Goal: Obtain resource: Obtain resource

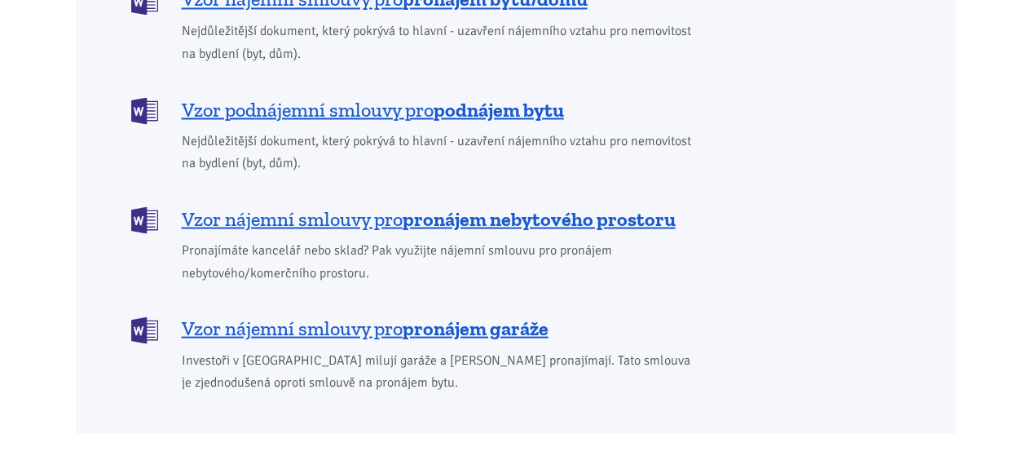
scroll to position [1467, 0]
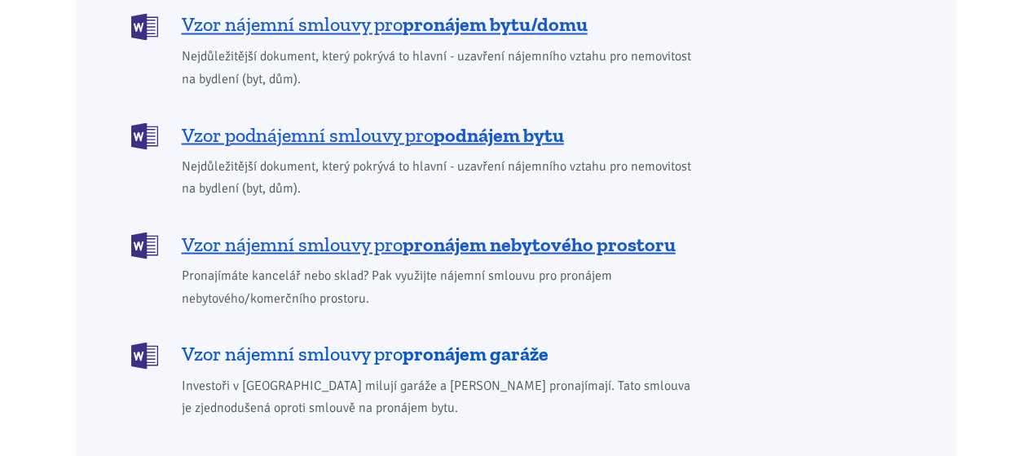
click at [513, 341] on b "pronájem garáže" at bounding box center [476, 353] width 146 height 24
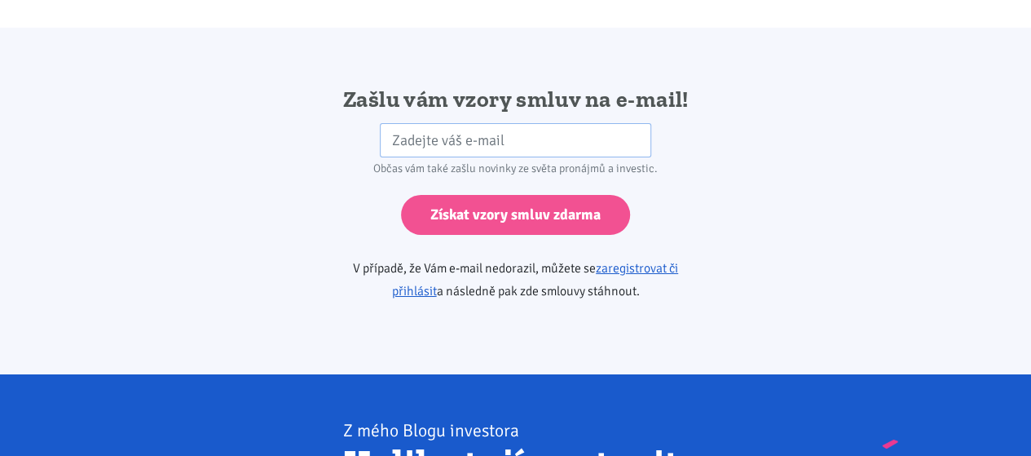
scroll to position [2722, 0]
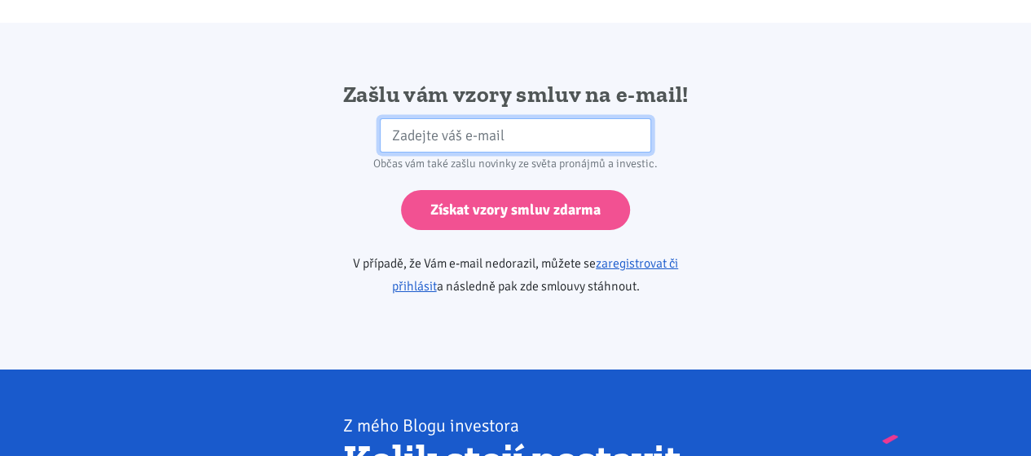
click at [536, 118] on input "email" at bounding box center [515, 135] width 271 height 35
drag, startPoint x: 550, startPoint y: 116, endPoint x: 377, endPoint y: 103, distance: 173.2
click at [377, 118] on div "karel.mana@centrum.cz" at bounding box center [515, 135] width 293 height 35
type input "charmon@email.cz"
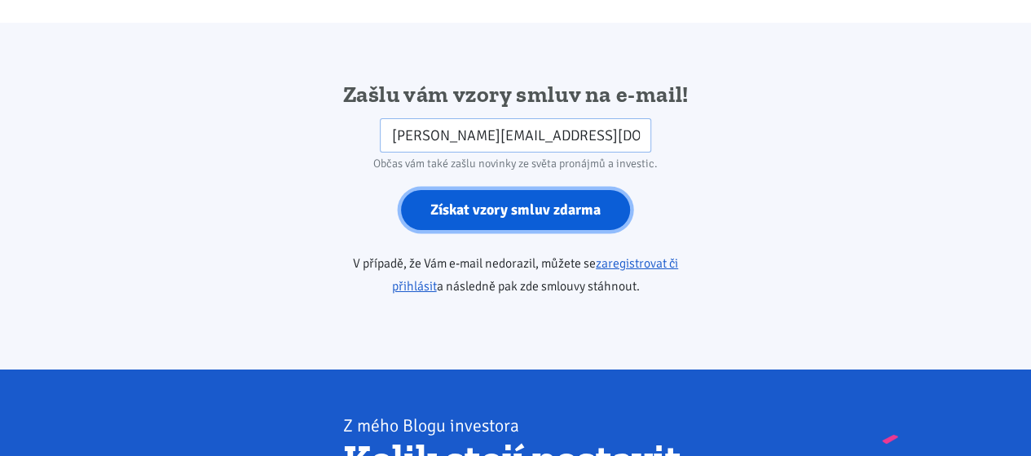
click at [575, 190] on input "Získat vzory smluv zdarma" at bounding box center [515, 210] width 229 height 40
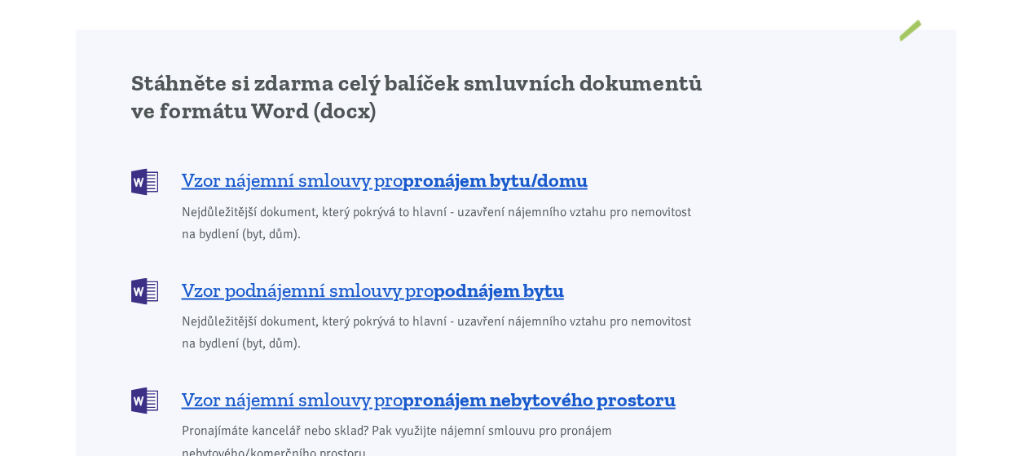
scroll to position [1385, 0]
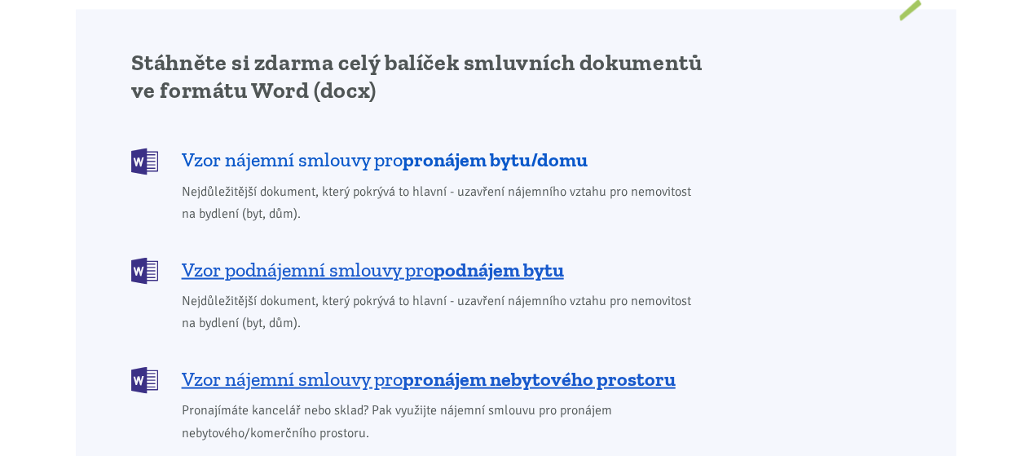
drag, startPoint x: 533, startPoint y: 138, endPoint x: 497, endPoint y: 133, distance: 36.2
click at [497, 147] on b "pronájem bytu/domu" at bounding box center [495, 159] width 185 height 24
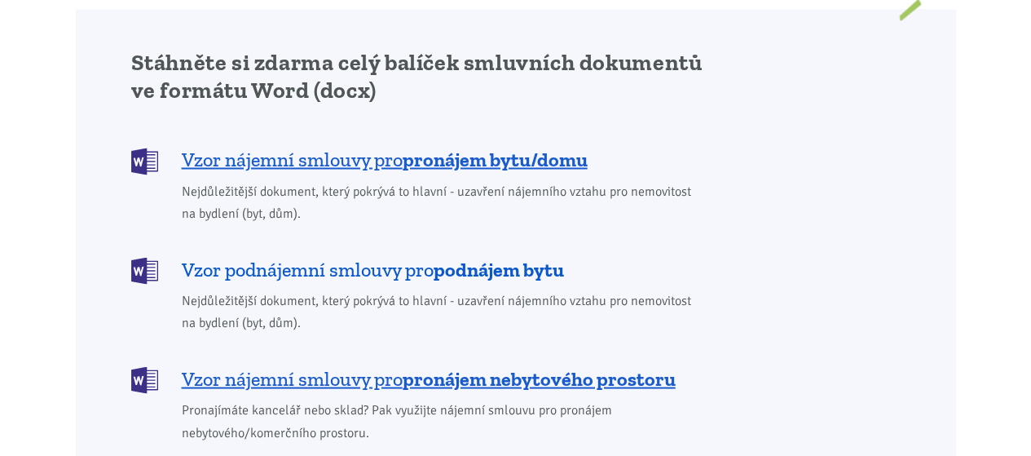
click at [513, 257] on b "podnájem bytu" at bounding box center [499, 269] width 130 height 24
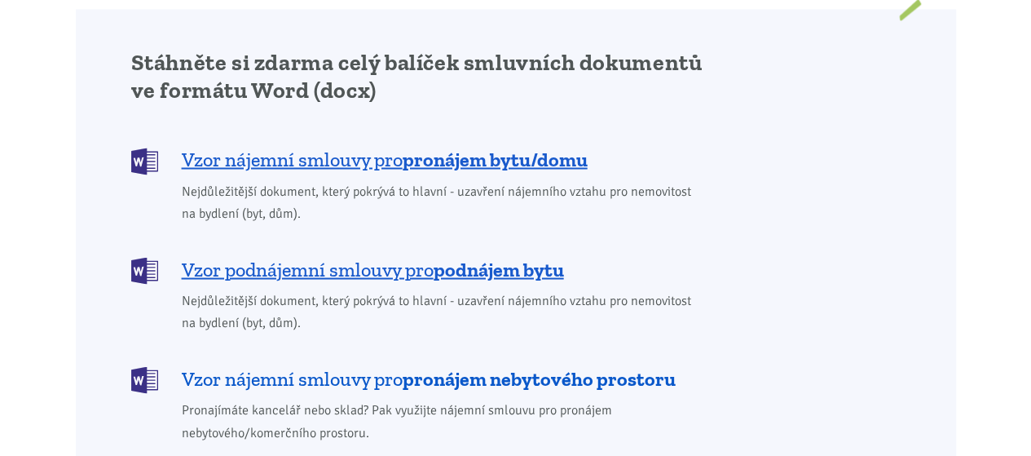
click at [548, 366] on b "pronájem nebytového prostoru" at bounding box center [539, 378] width 273 height 24
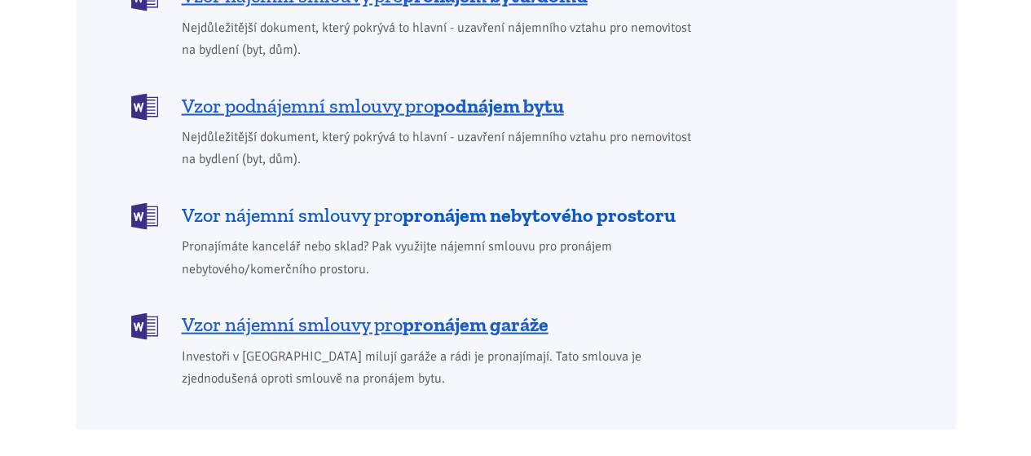
scroll to position [1630, 0]
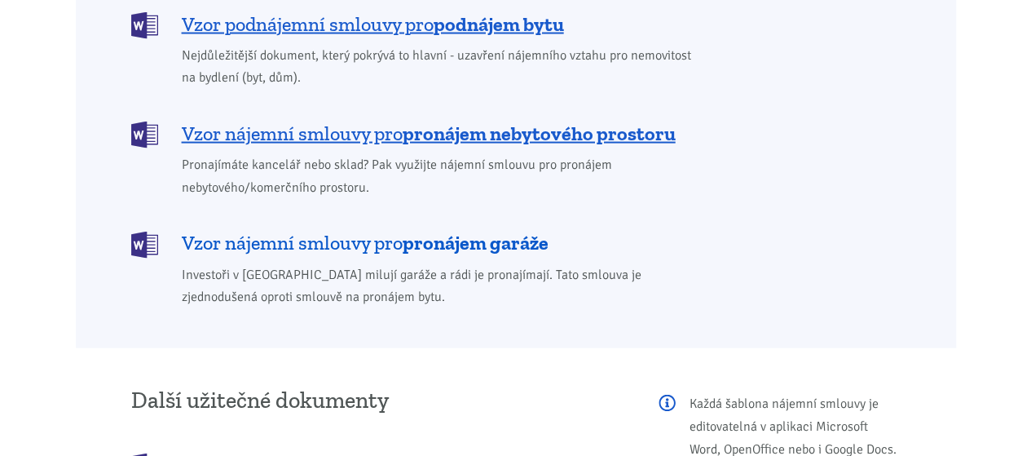
click at [526, 231] on b "pronájem garáže" at bounding box center [476, 243] width 146 height 24
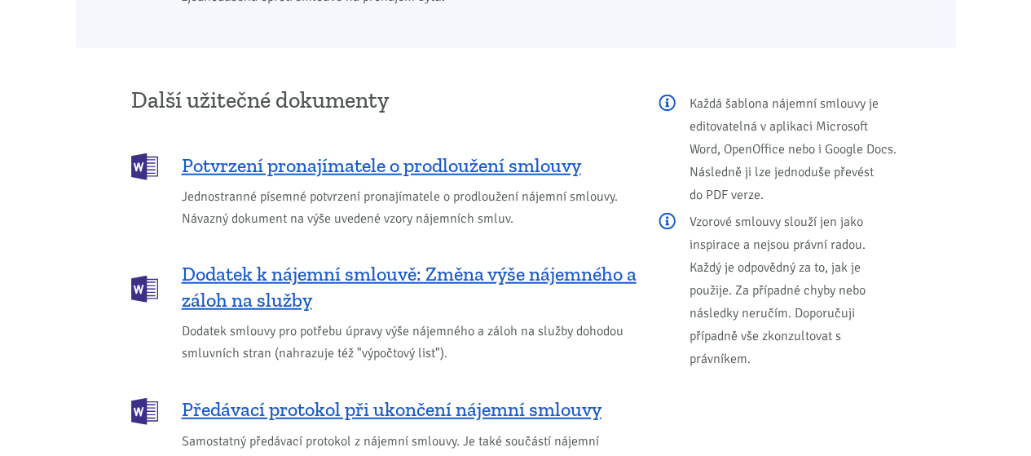
scroll to position [1956, 0]
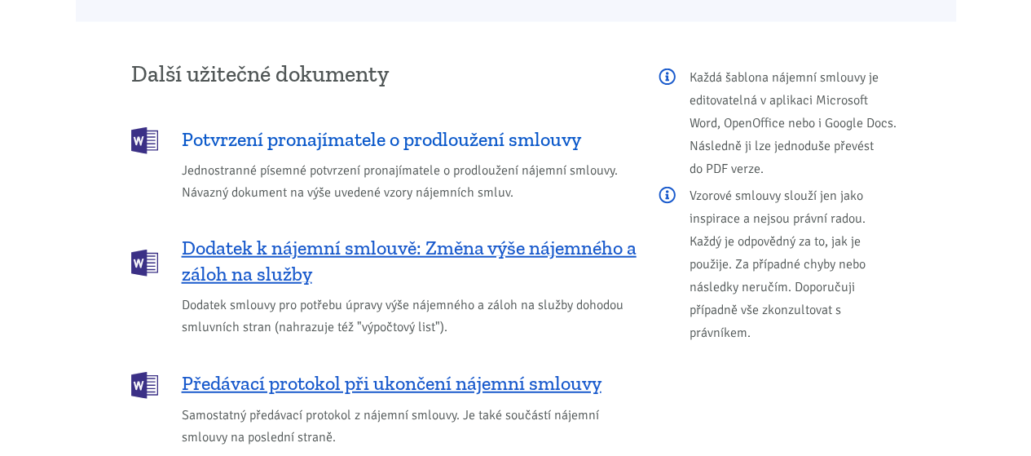
click at [482, 126] on span "Potvrzení pronajímatele o prodloužení smlouvy" at bounding box center [381, 139] width 399 height 26
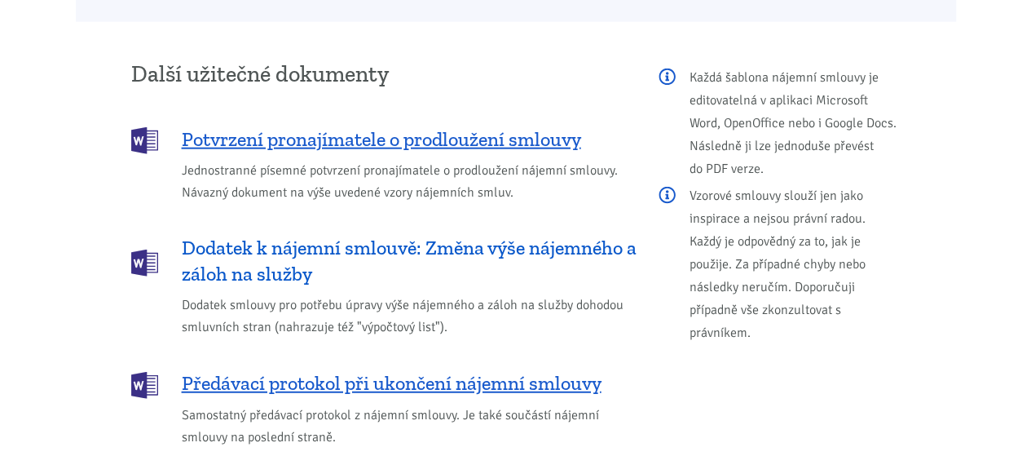
click at [479, 235] on span "Dodatek k nájemní smlouvě: Změna výše nájemného a záloh na služby" at bounding box center [409, 261] width 455 height 52
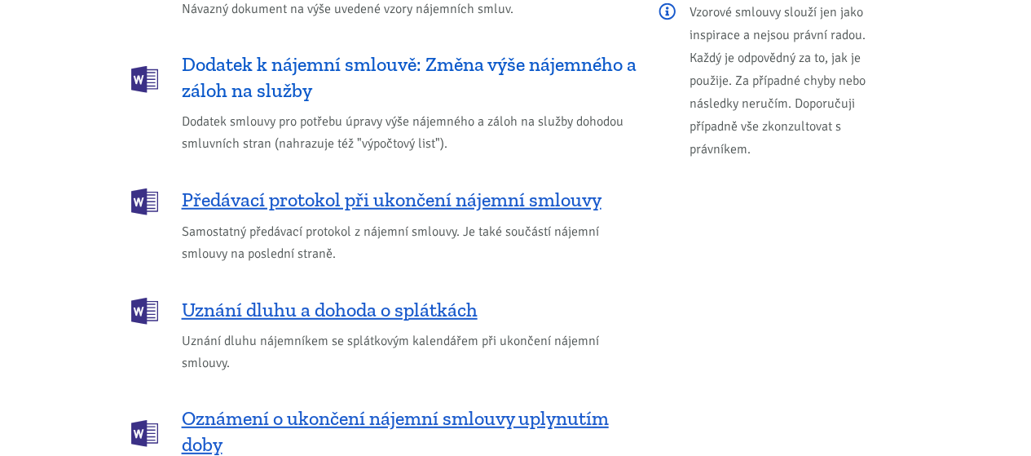
scroll to position [2200, 0]
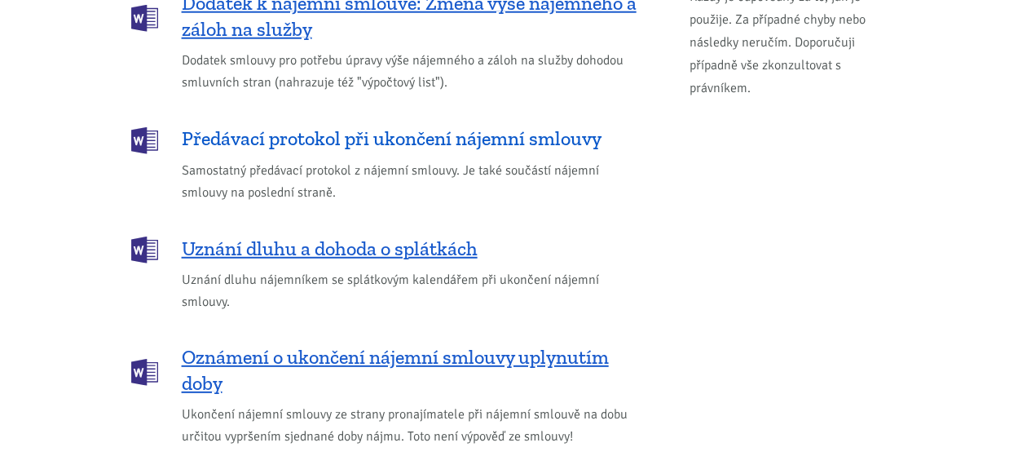
click at [514, 125] on span "Předávací protokol při ukončení nájemní smlouvy" at bounding box center [392, 138] width 420 height 26
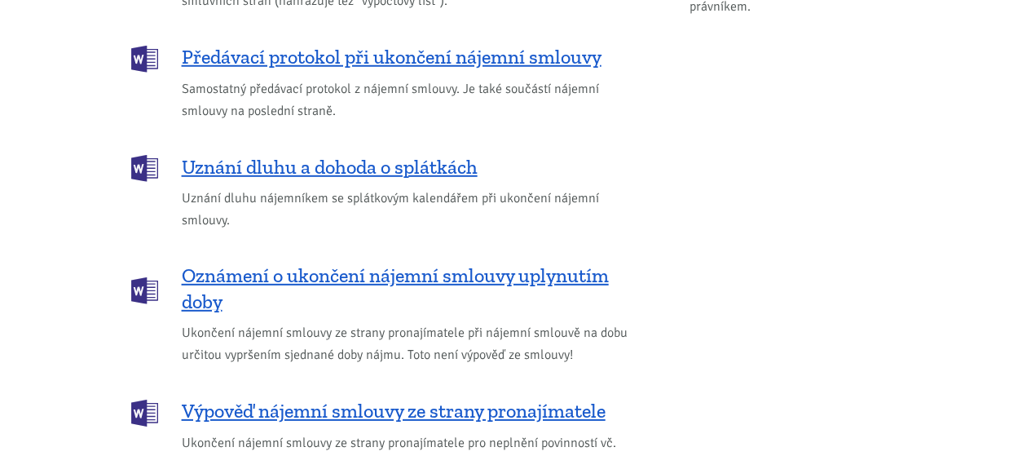
scroll to position [2363, 0]
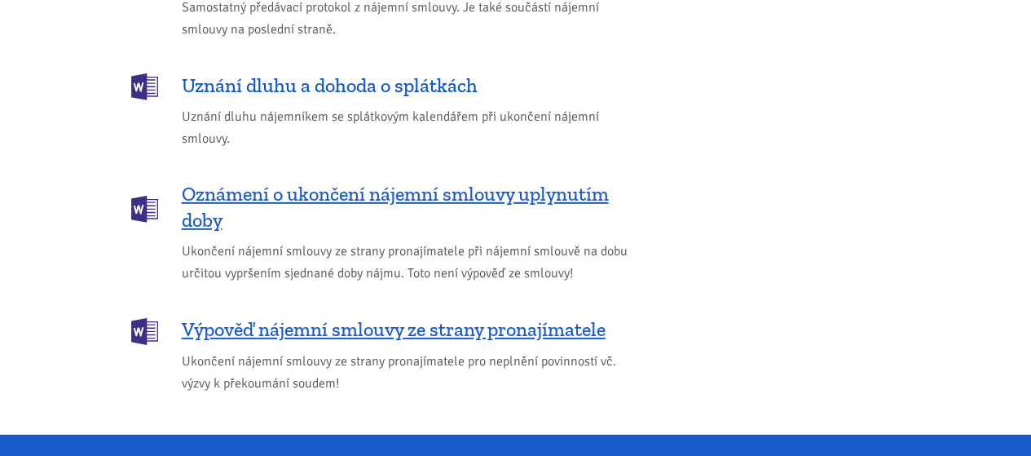
click at [448, 73] on span "Uznání dluhu a dohoda o splátkách" at bounding box center [330, 86] width 296 height 26
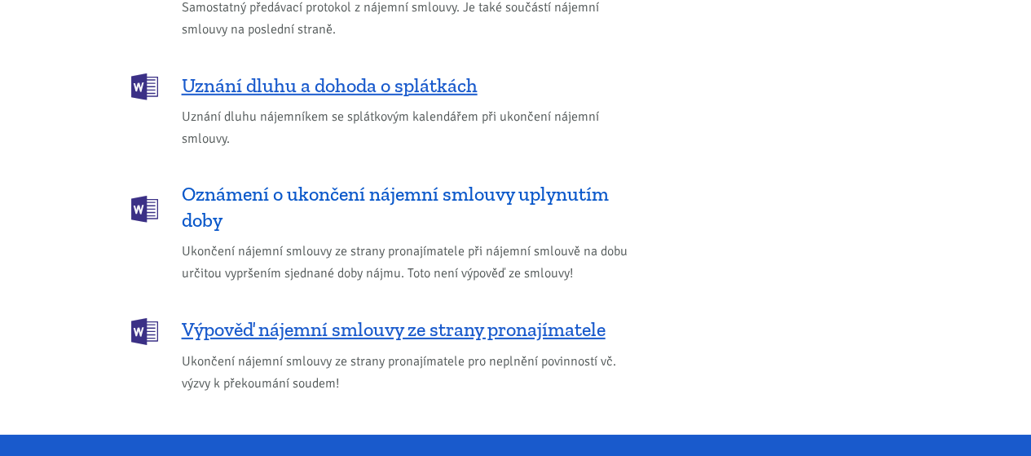
scroll to position [2445, 0]
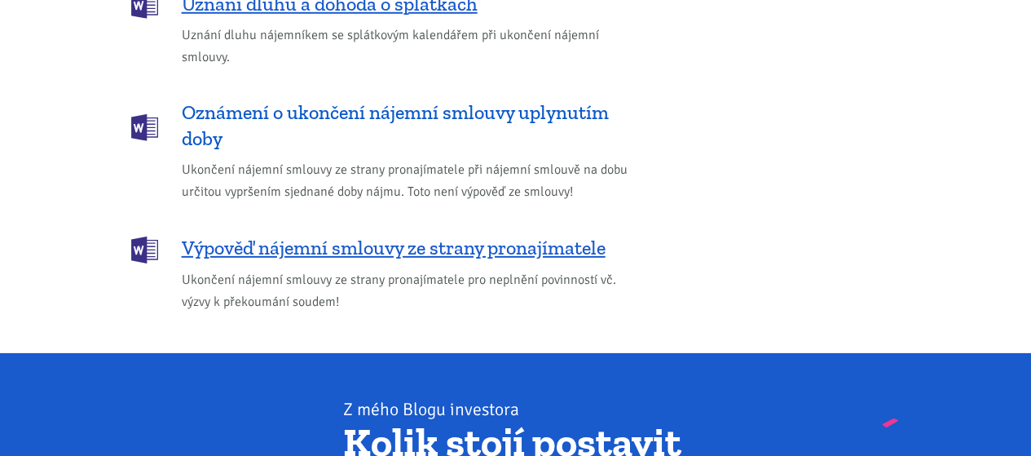
click at [570, 99] on span "Oznámení o ukončení nájemní smlouvy uplynutím doby" at bounding box center [409, 125] width 455 height 52
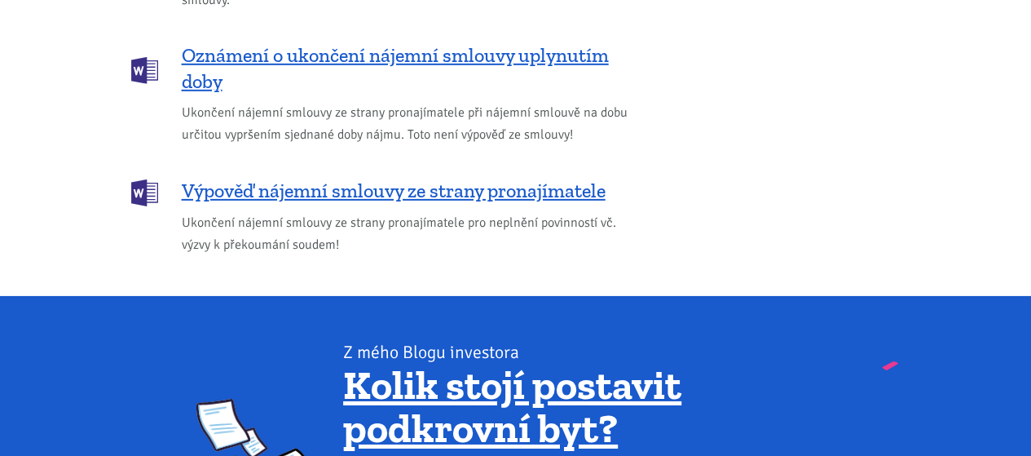
scroll to position [2526, 0]
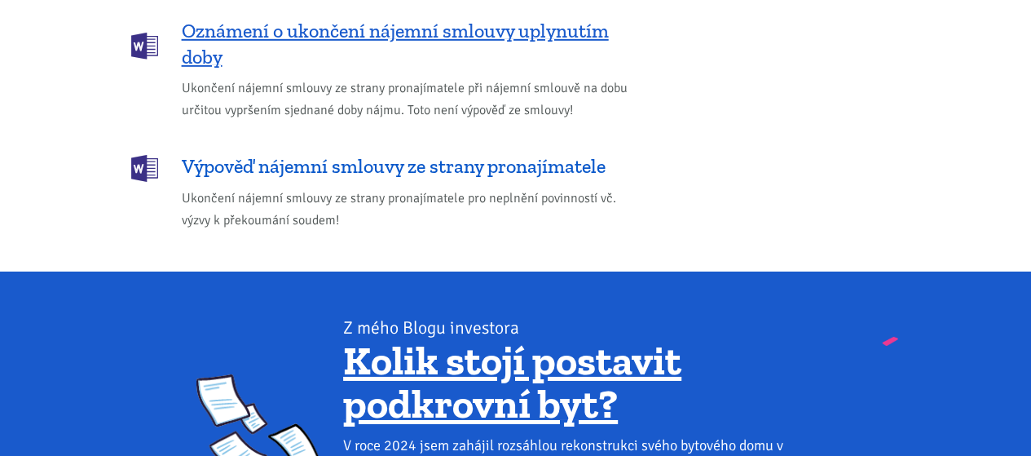
click at [562, 153] on span "Výpověď nájemní smlouvy ze strany pronajímatele" at bounding box center [394, 166] width 424 height 26
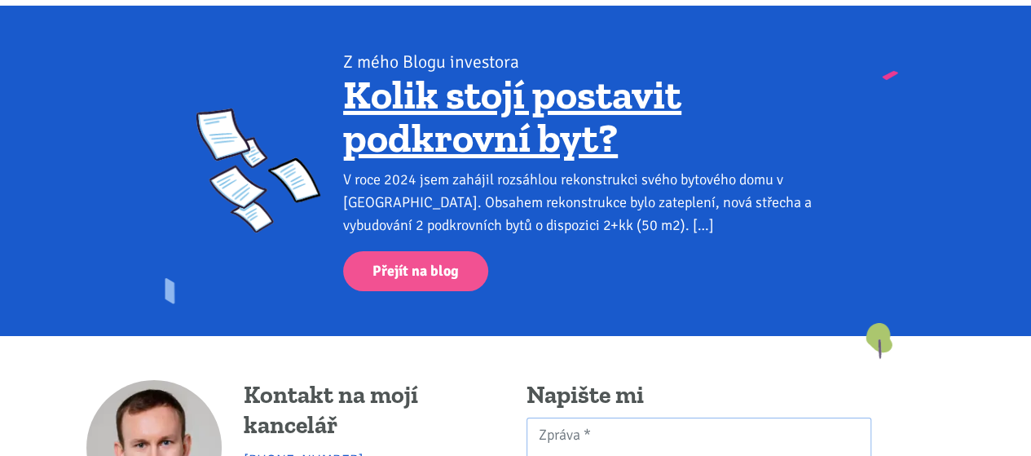
scroll to position [2767, 0]
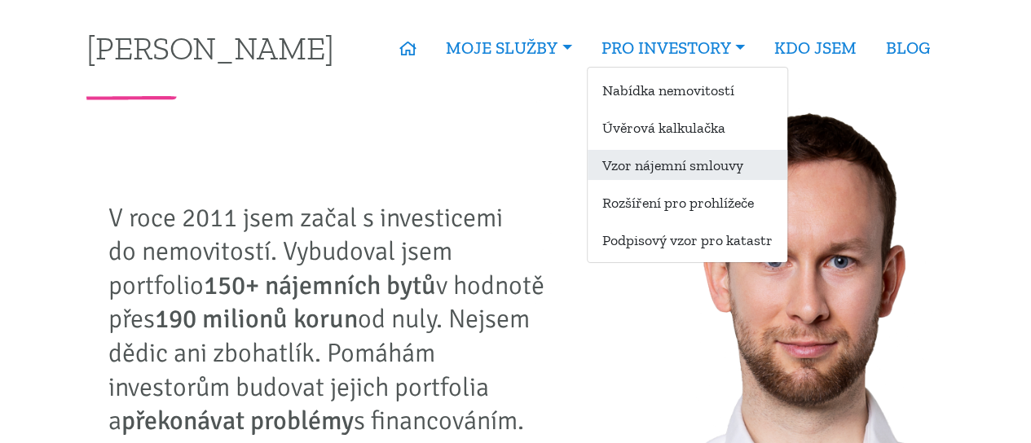
click at [694, 166] on link "Vzor nájemní smlouvy" at bounding box center [688, 165] width 200 height 30
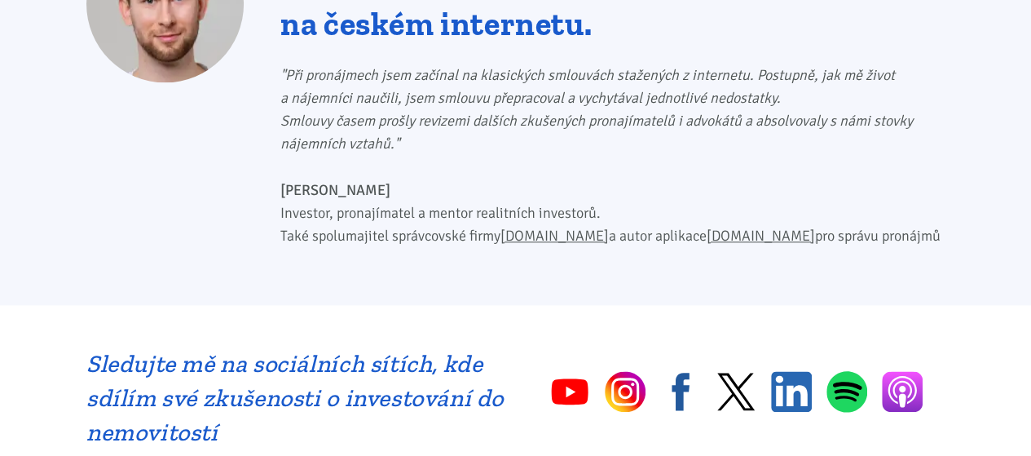
scroll to position [896, 0]
